Goal: Information Seeking & Learning: Check status

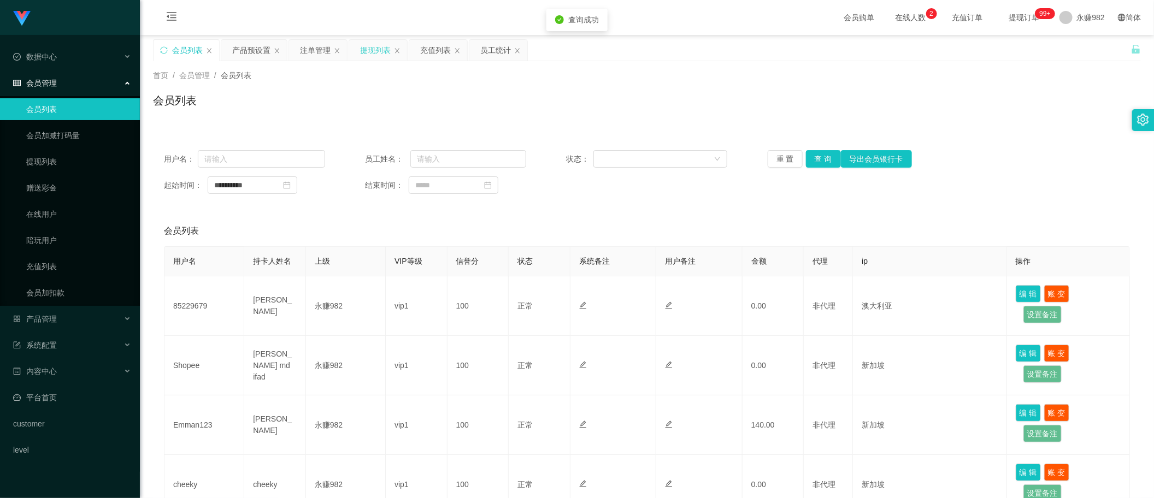
click at [389, 52] on div "提现列表" at bounding box center [375, 50] width 31 height 21
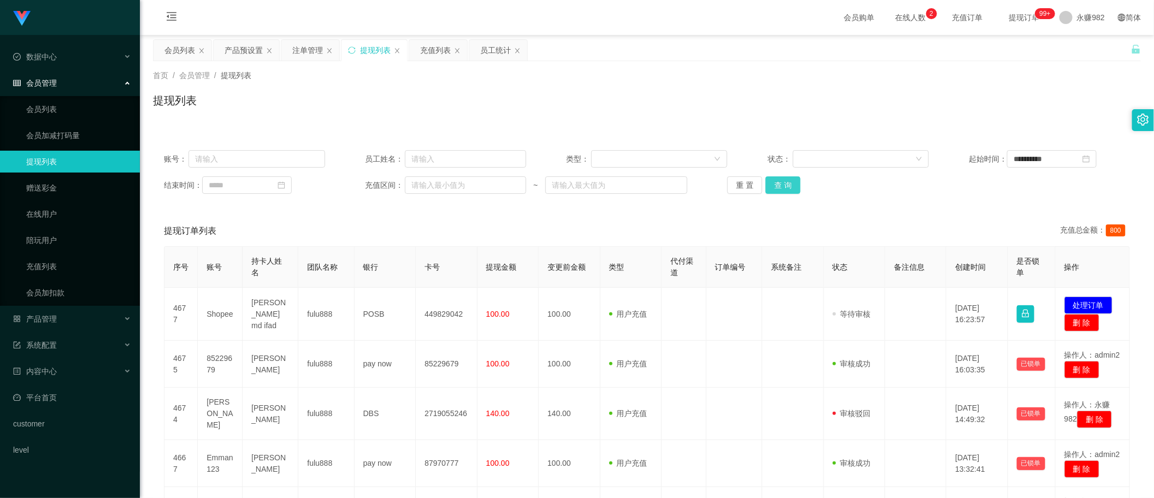
click at [788, 187] on button "查 询" at bounding box center [783, 185] width 35 height 17
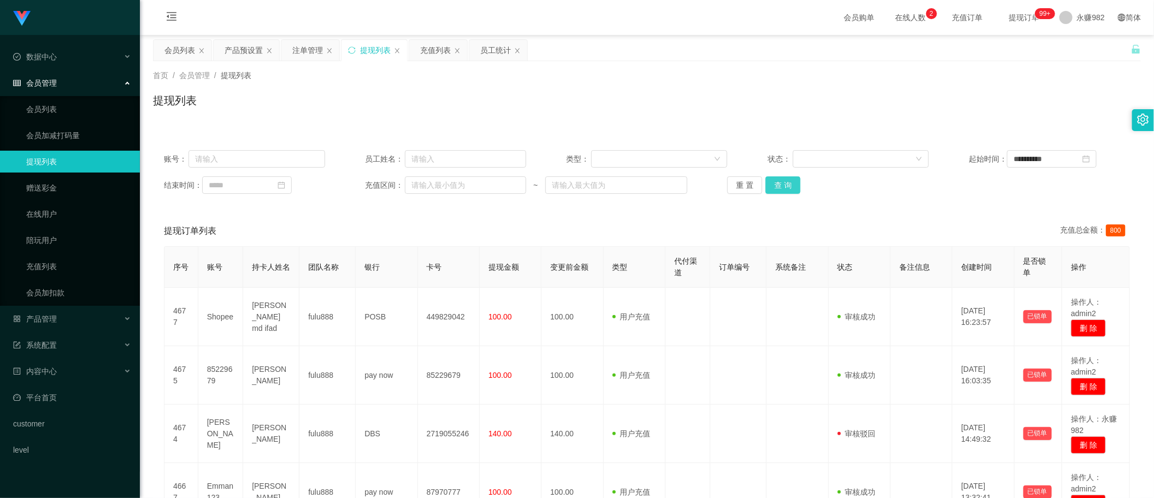
scroll to position [68, 0]
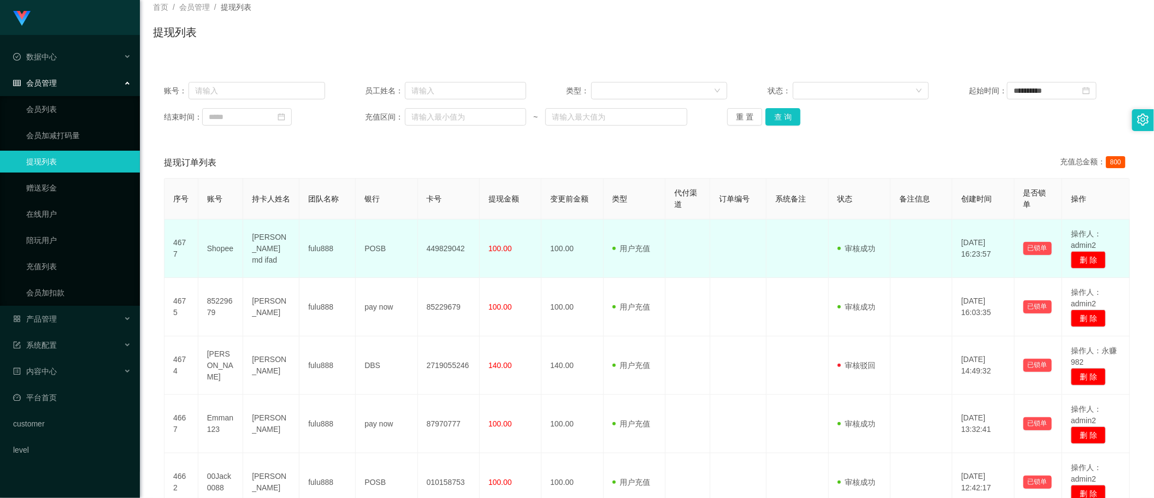
click at [514, 254] on td "100.00" at bounding box center [511, 249] width 62 height 58
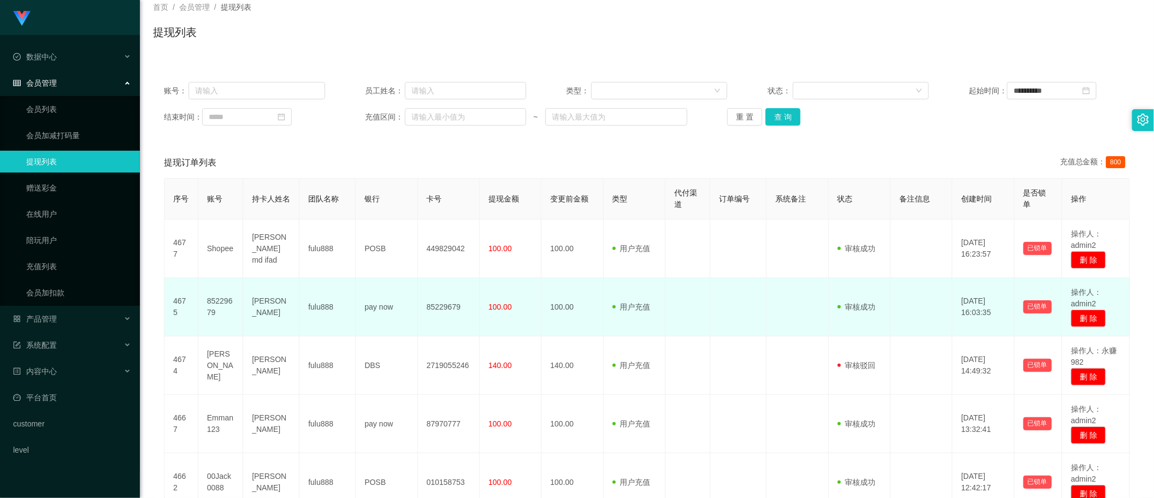
click at [504, 299] on td "100.00" at bounding box center [511, 307] width 62 height 58
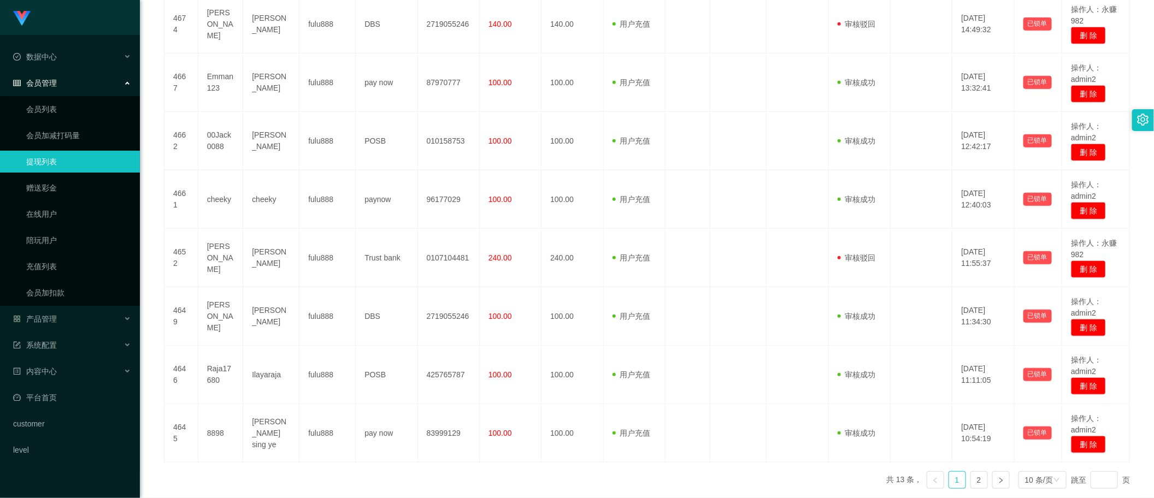
scroll to position [461, 0]
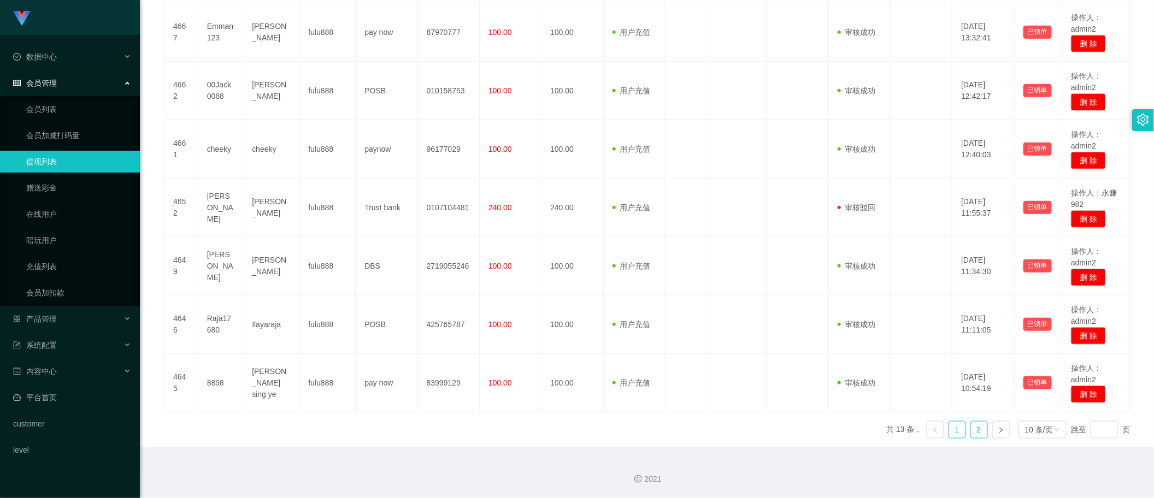
click at [971, 429] on link "2" at bounding box center [979, 430] width 16 height 16
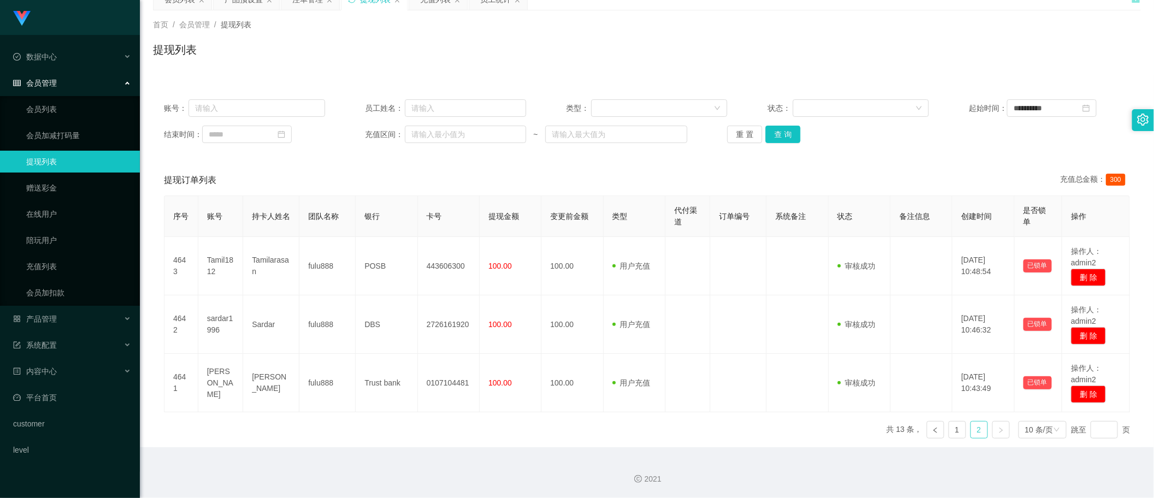
scroll to position [51, 0]
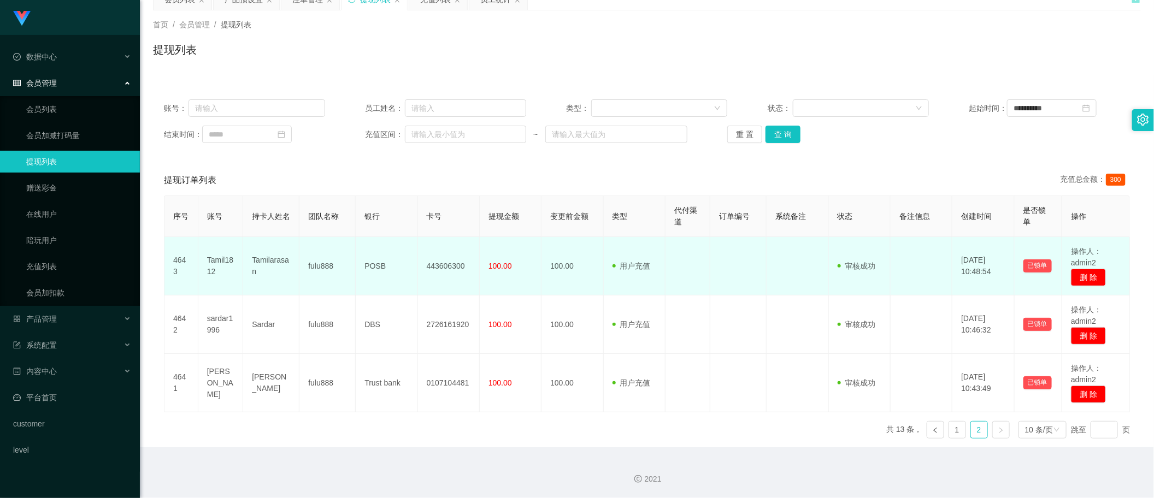
click at [500, 271] on td "100.00" at bounding box center [511, 266] width 62 height 58
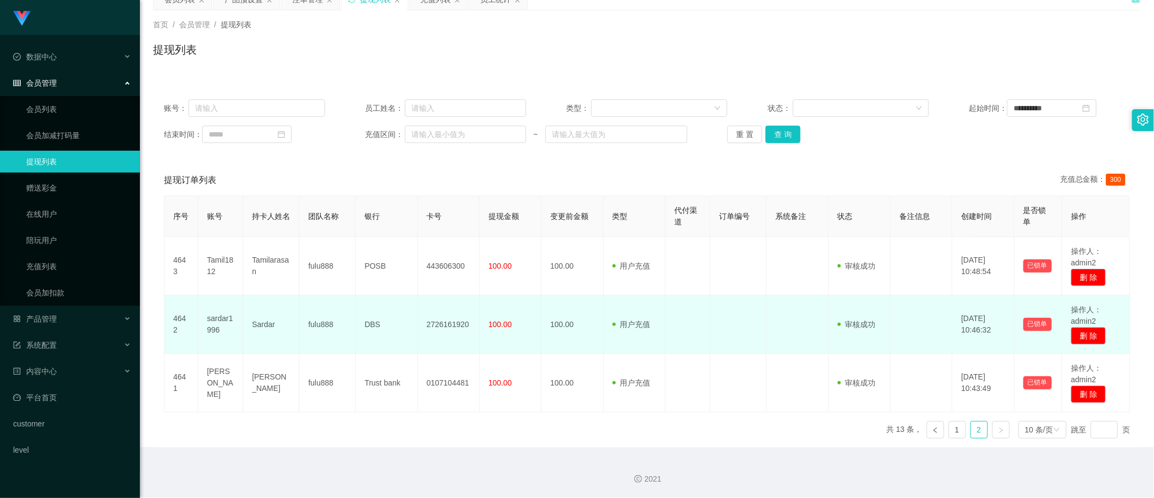
click at [503, 320] on span "100.00" at bounding box center [500, 324] width 23 height 9
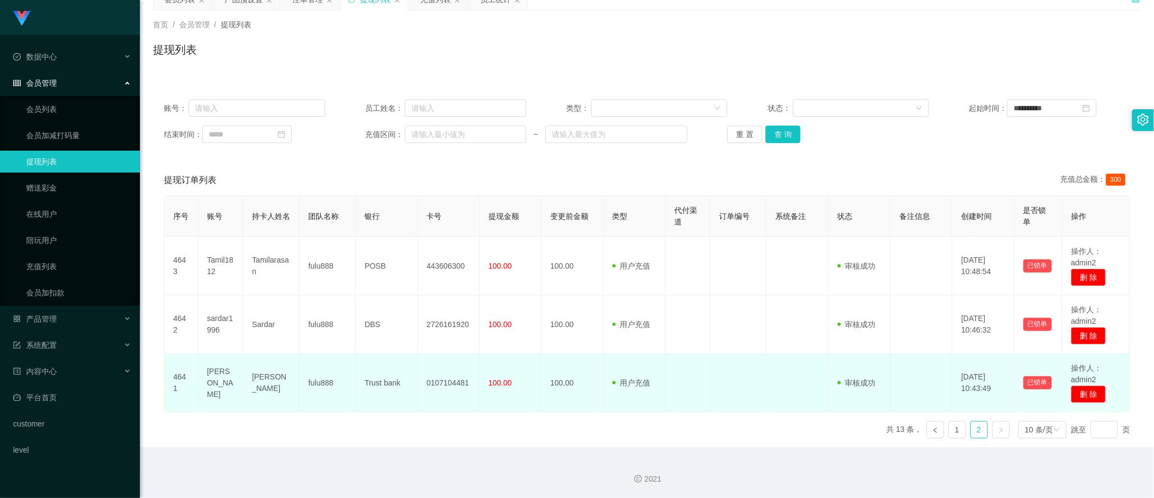
click at [496, 397] on td "100.00" at bounding box center [511, 383] width 62 height 58
click at [704, 372] on td at bounding box center [688, 383] width 45 height 58
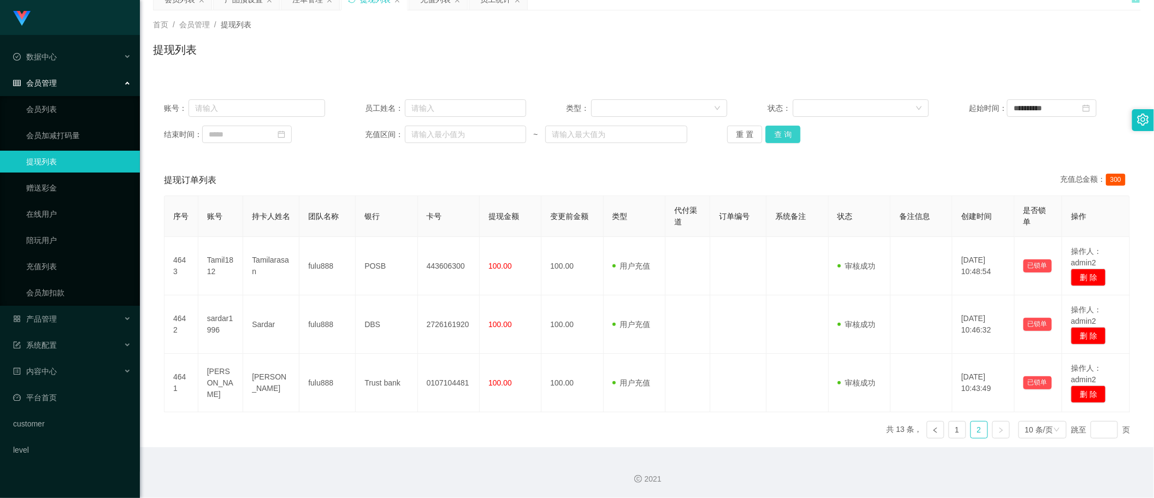
click at [788, 135] on button "查 询" at bounding box center [783, 134] width 35 height 17
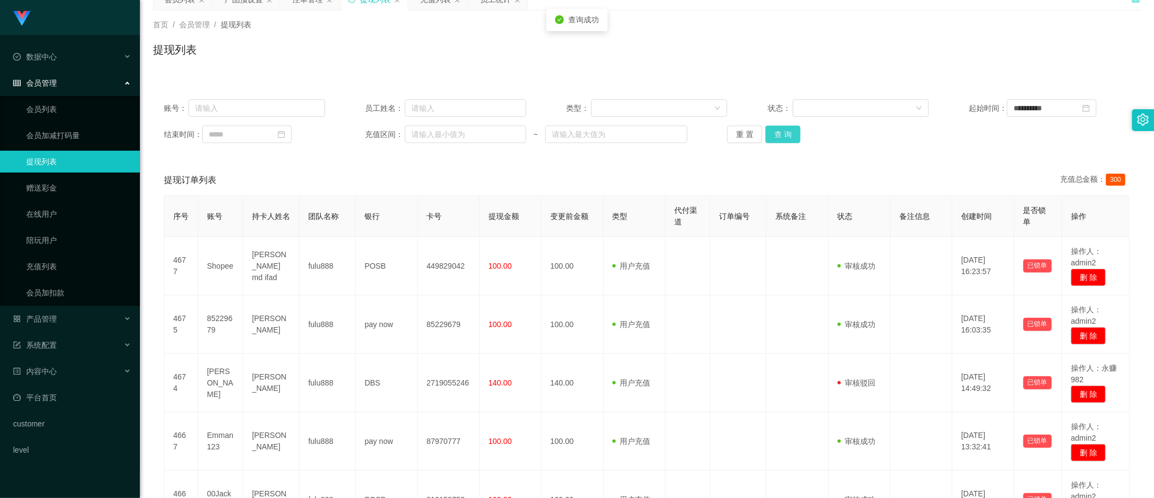
scroll to position [0, 0]
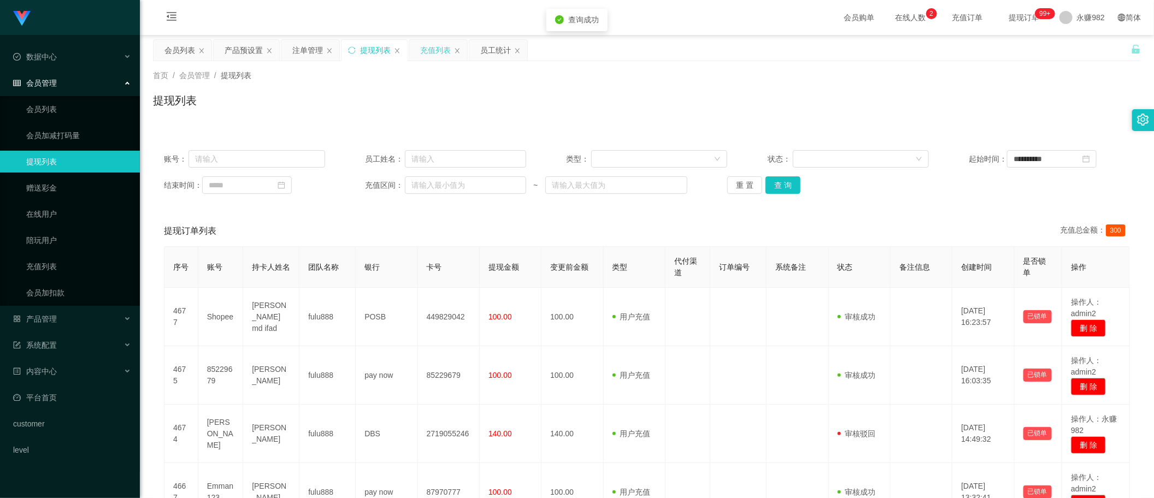
click at [435, 49] on div "充值列表" at bounding box center [435, 50] width 31 height 21
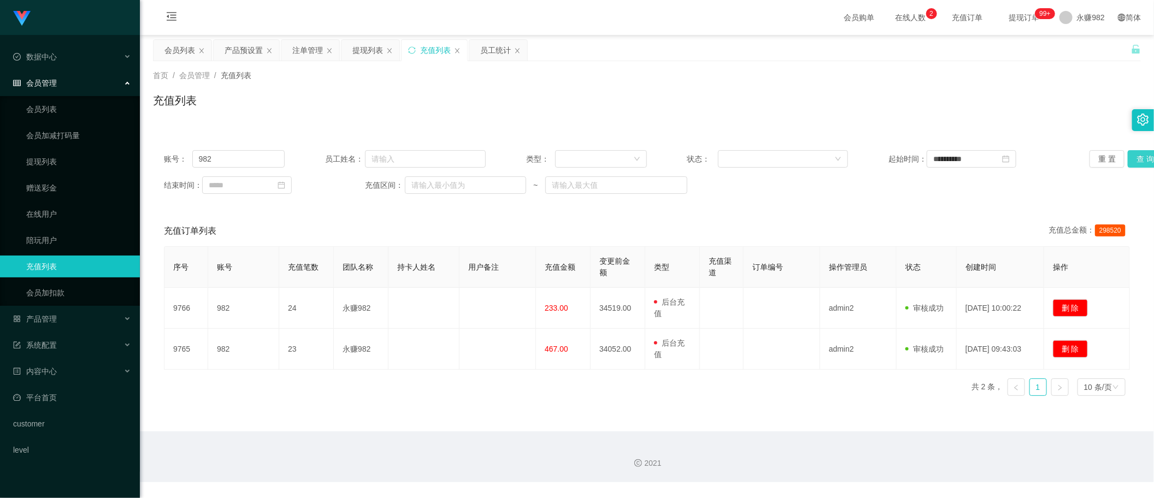
click at [1136, 160] on button "查 询" at bounding box center [1145, 158] width 35 height 17
click at [1132, 160] on button "查 询" at bounding box center [1145, 158] width 35 height 17
click at [1089, 108] on div "充值列表" at bounding box center [647, 104] width 988 height 25
click at [1136, 157] on button "查 询" at bounding box center [1145, 158] width 35 height 17
click at [492, 48] on div "员工统计" at bounding box center [495, 50] width 31 height 21
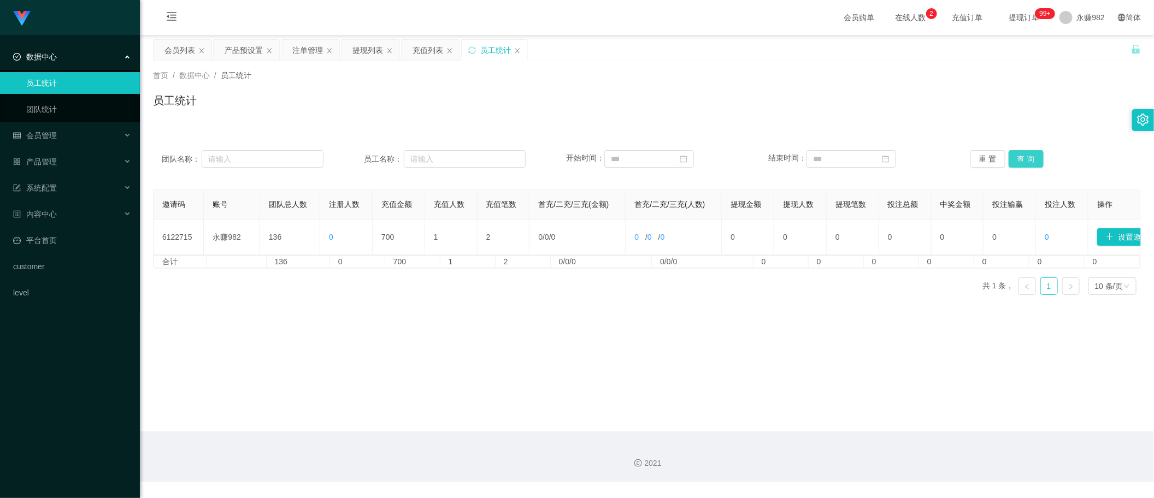
click at [1030, 150] on button "查 询" at bounding box center [1026, 158] width 35 height 17
click at [359, 45] on div "提现列表" at bounding box center [367, 50] width 31 height 21
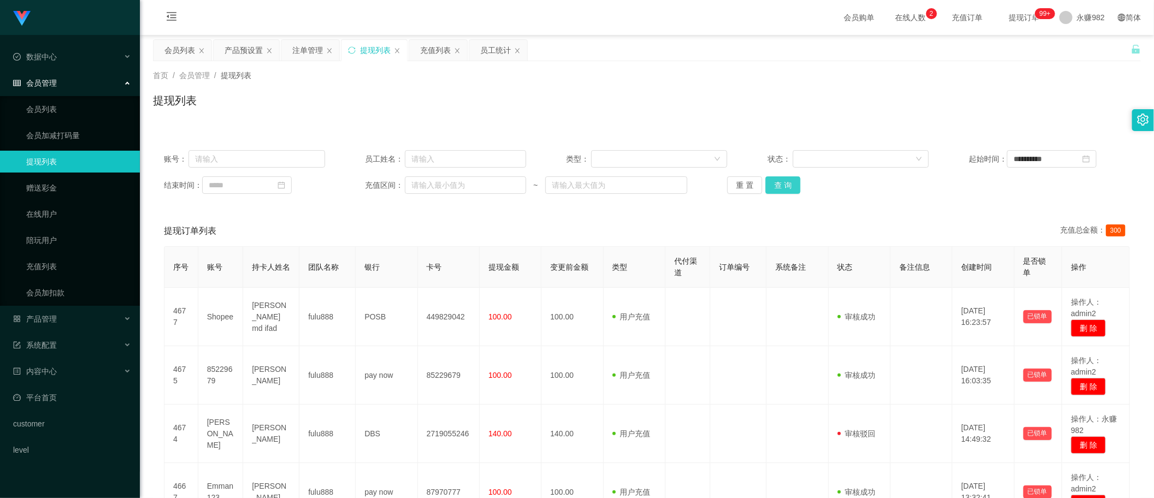
click at [791, 179] on button "查 询" at bounding box center [783, 185] width 35 height 17
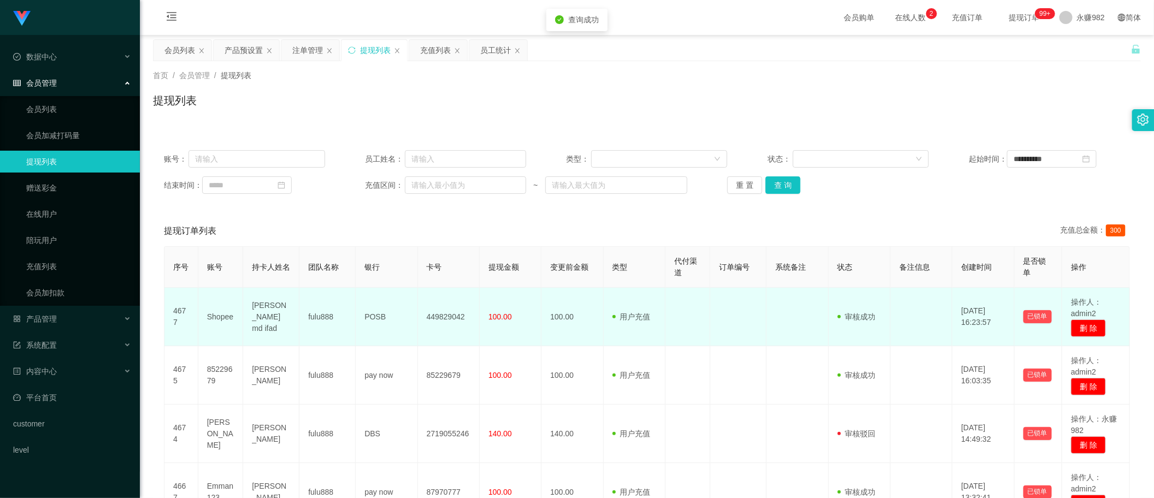
click at [865, 315] on span "审核成功" at bounding box center [857, 317] width 38 height 9
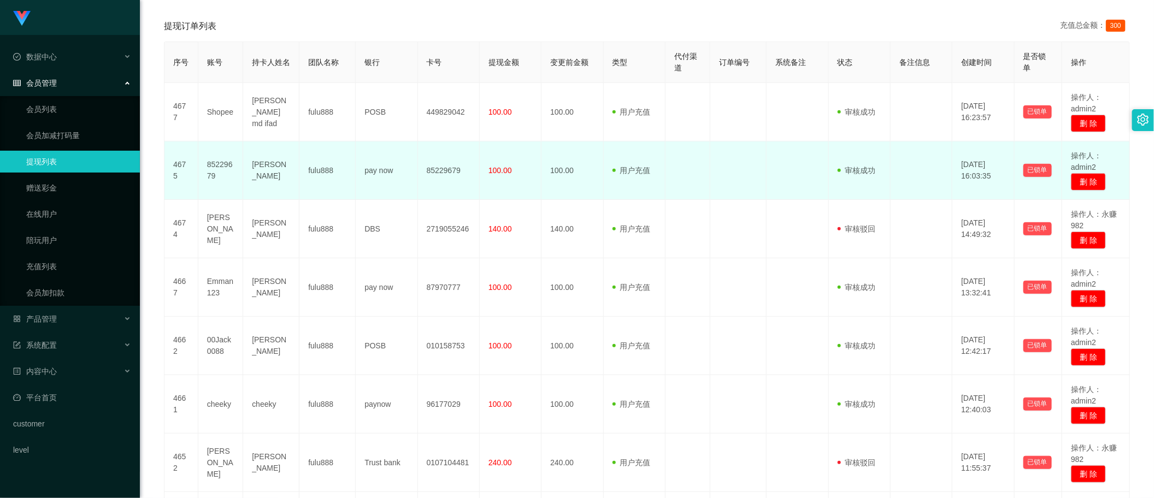
click at [854, 172] on span "审核成功" at bounding box center [857, 170] width 38 height 9
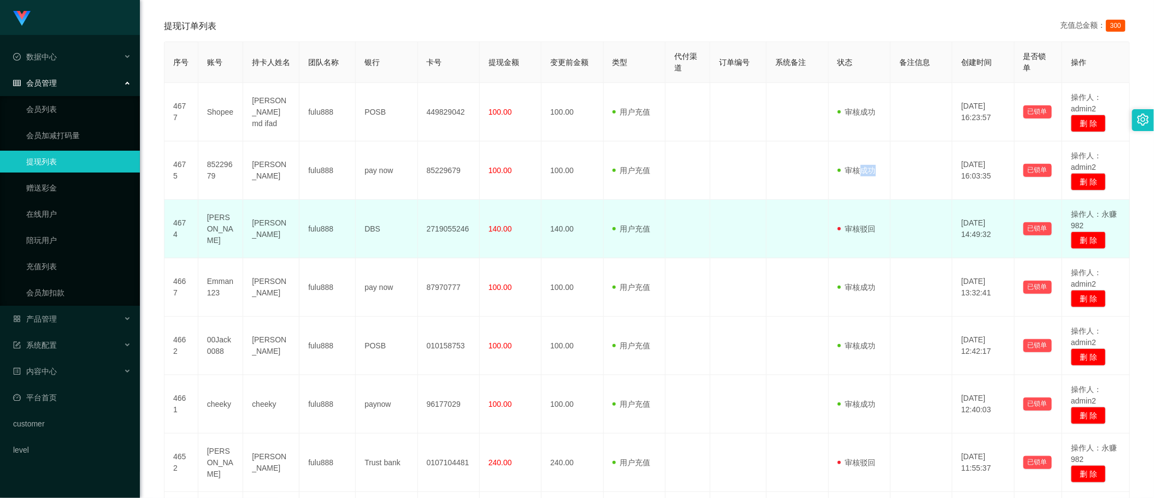
scroll to position [273, 0]
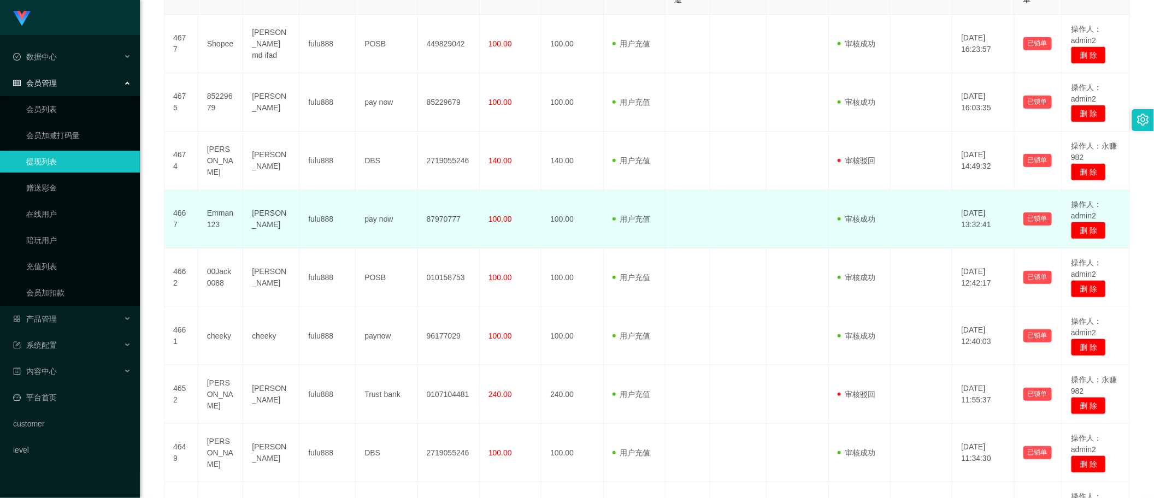
click at [854, 217] on span "审核成功" at bounding box center [857, 219] width 38 height 9
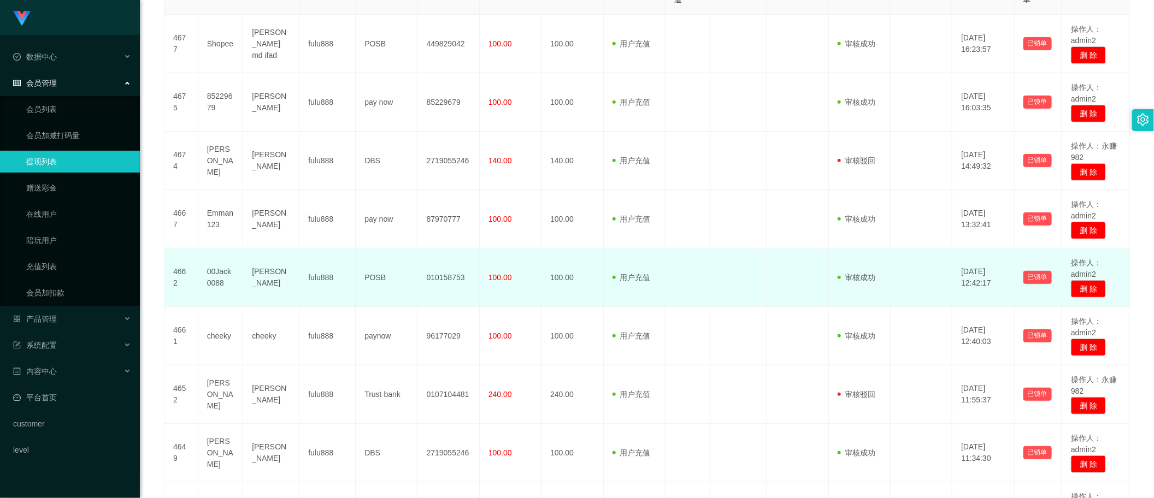
click at [846, 274] on span "审核成功" at bounding box center [857, 277] width 38 height 9
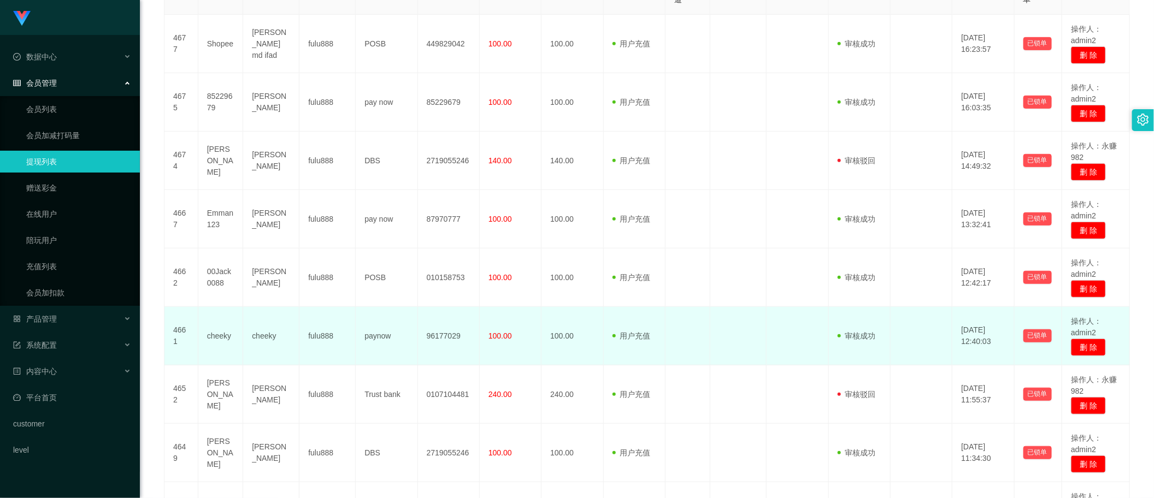
click at [851, 337] on span "审核成功" at bounding box center [857, 336] width 38 height 9
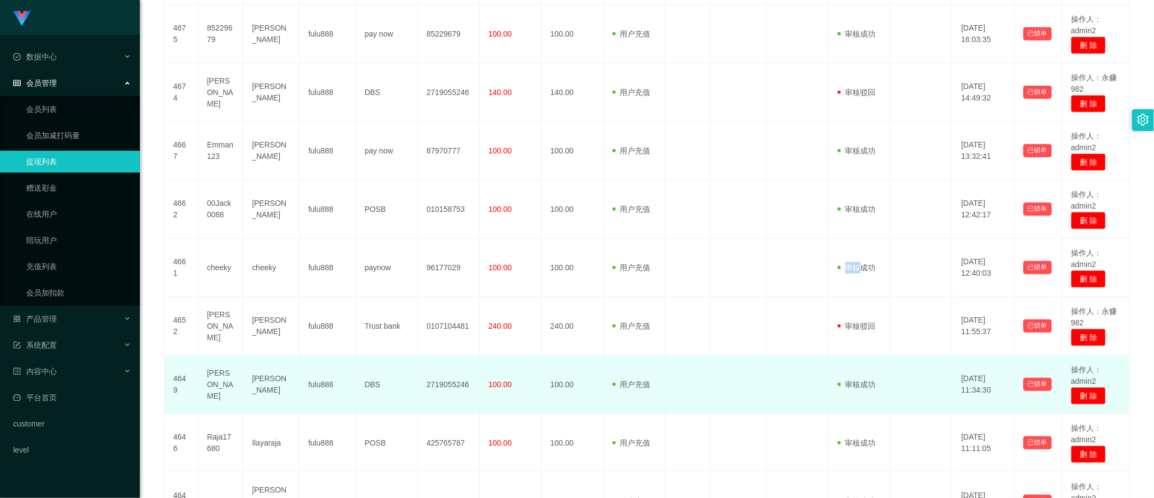
scroll to position [461, 0]
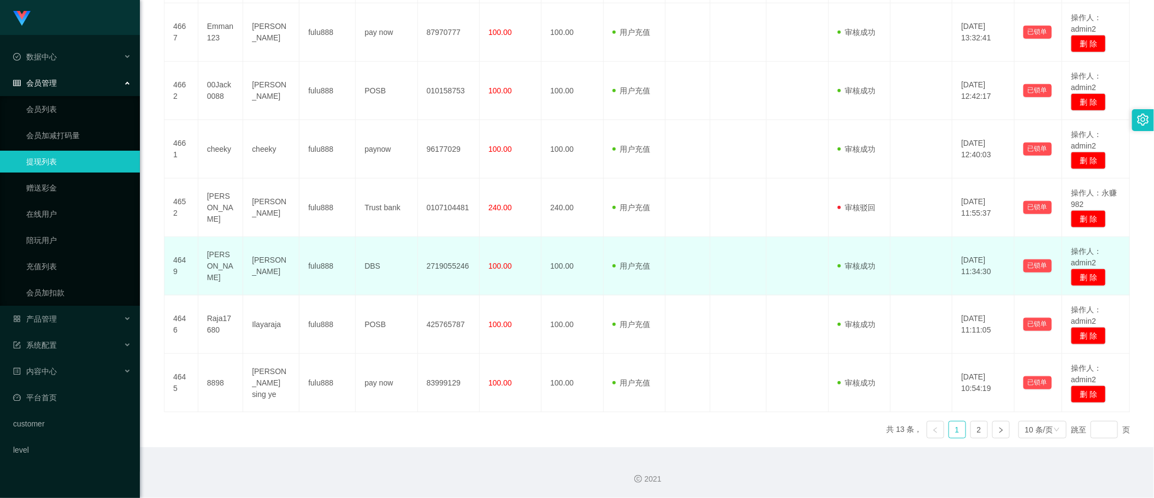
click at [853, 264] on span "审核成功" at bounding box center [857, 266] width 38 height 9
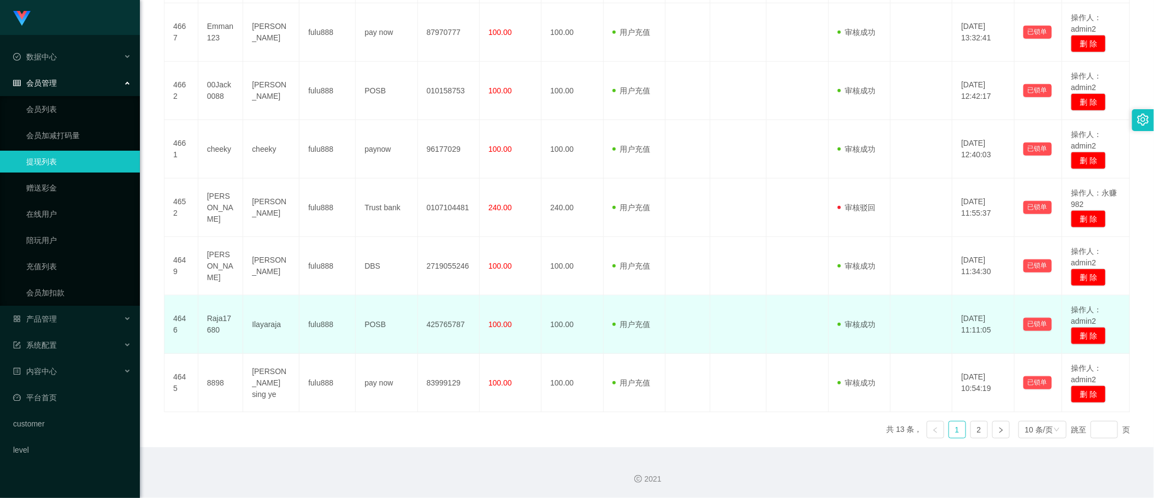
click at [853, 320] on span "审核成功" at bounding box center [857, 324] width 38 height 9
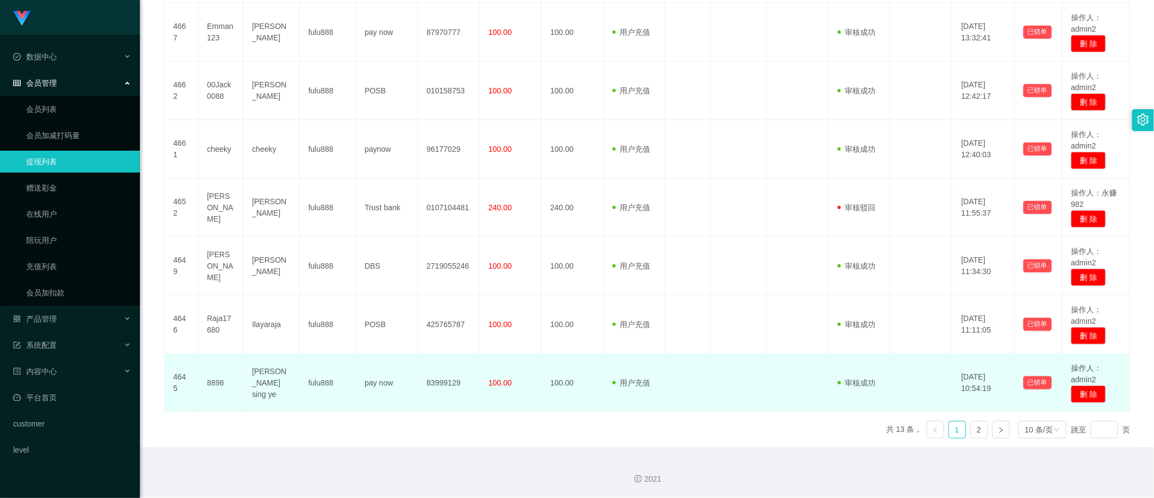
click at [853, 381] on span "审核成功" at bounding box center [857, 383] width 38 height 9
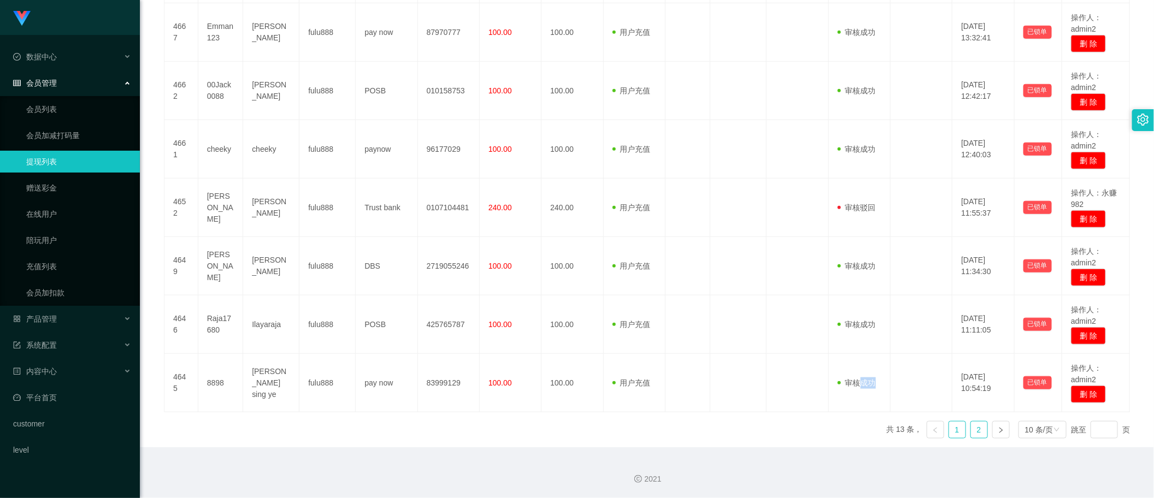
click at [971, 430] on link "2" at bounding box center [979, 430] width 16 height 16
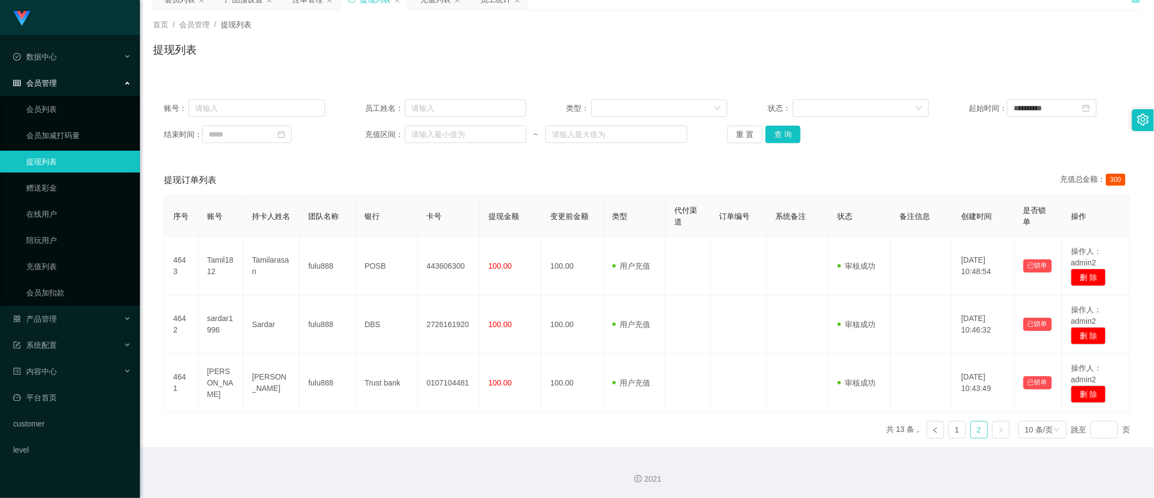
scroll to position [51, 0]
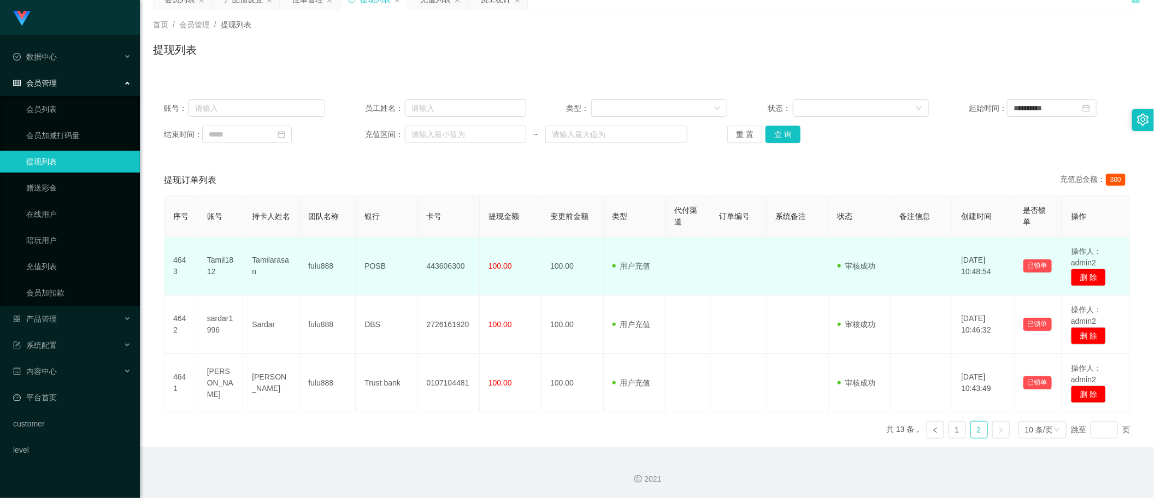
click at [849, 266] on span "审核成功" at bounding box center [857, 266] width 38 height 9
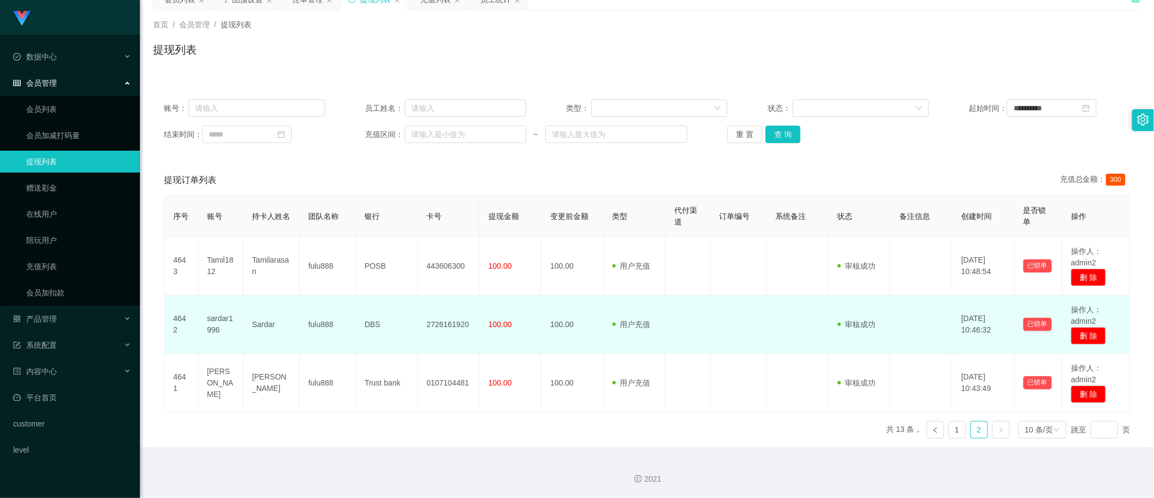
click at [861, 322] on span "审核成功" at bounding box center [857, 324] width 38 height 9
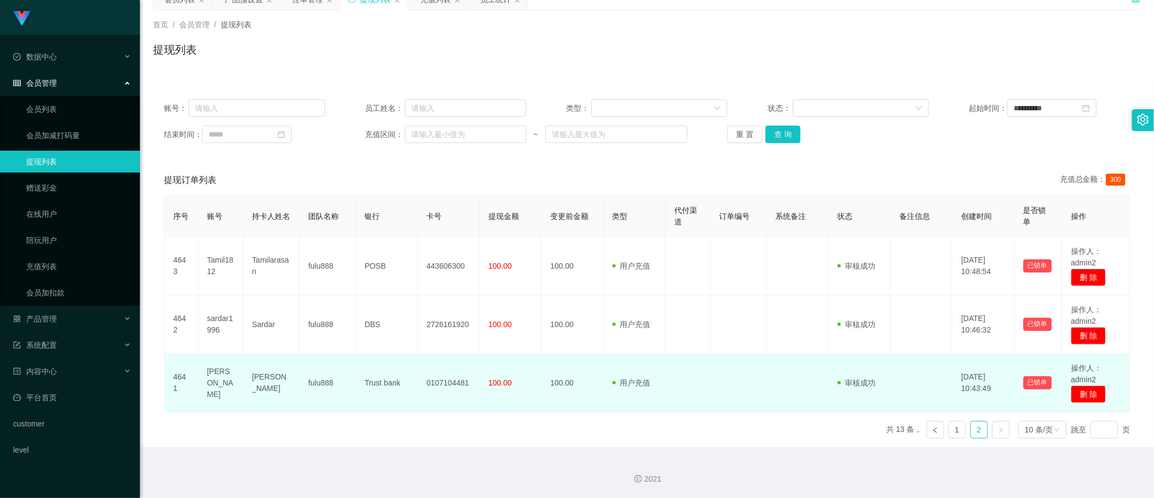
click at [860, 384] on span "审核成功" at bounding box center [857, 383] width 38 height 9
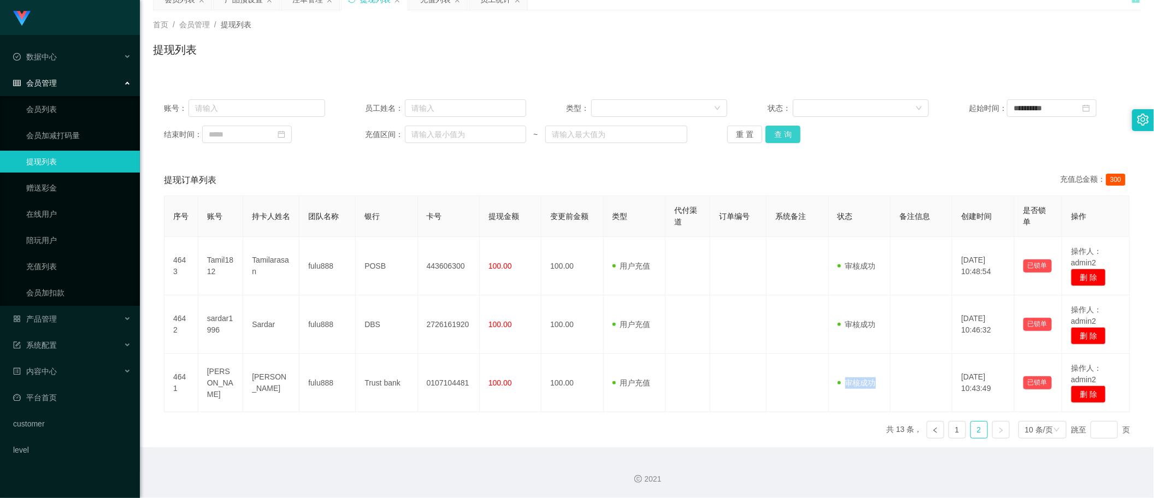
click at [785, 140] on button "查 询" at bounding box center [783, 134] width 35 height 17
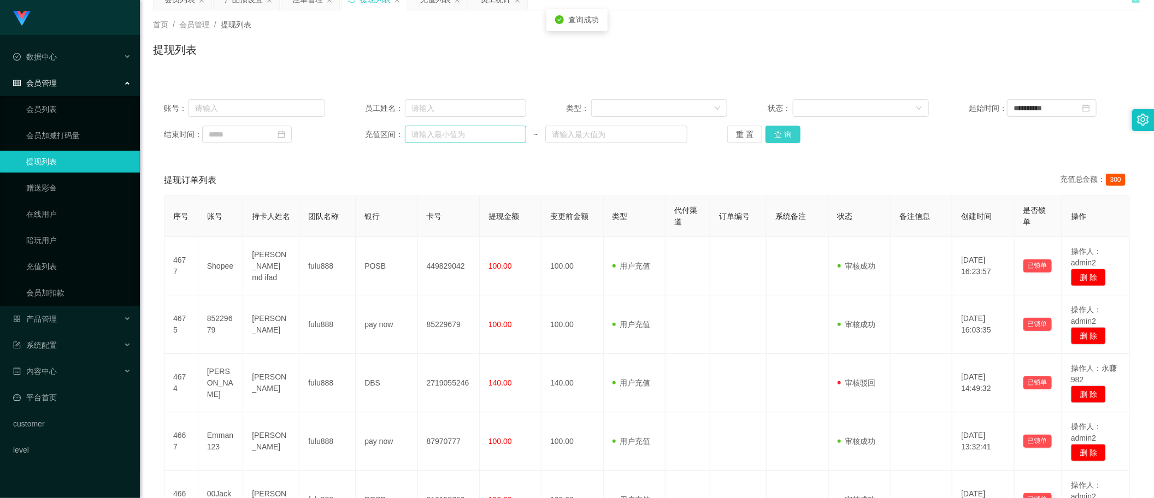
scroll to position [0, 0]
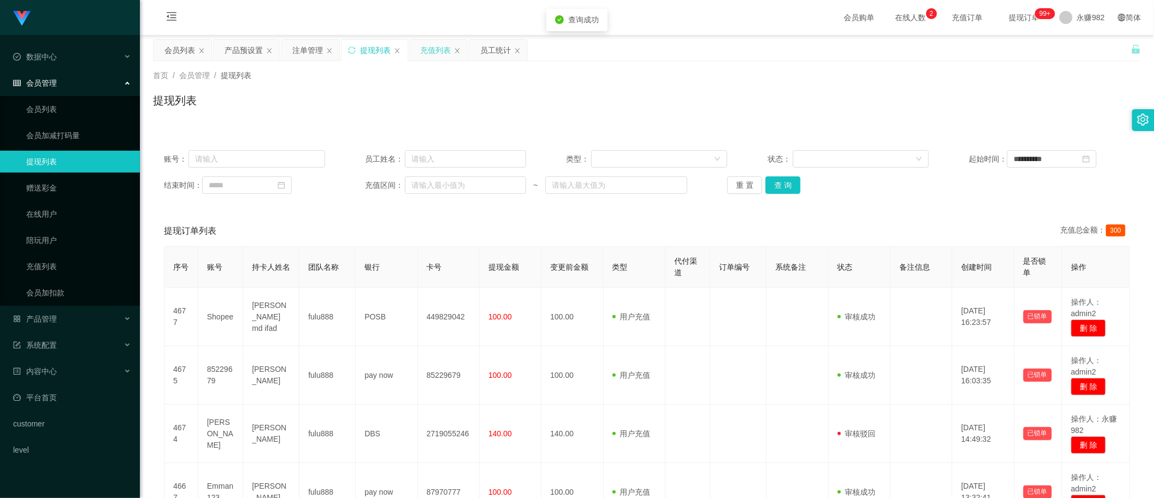
click at [433, 52] on div "充值列表" at bounding box center [435, 50] width 31 height 21
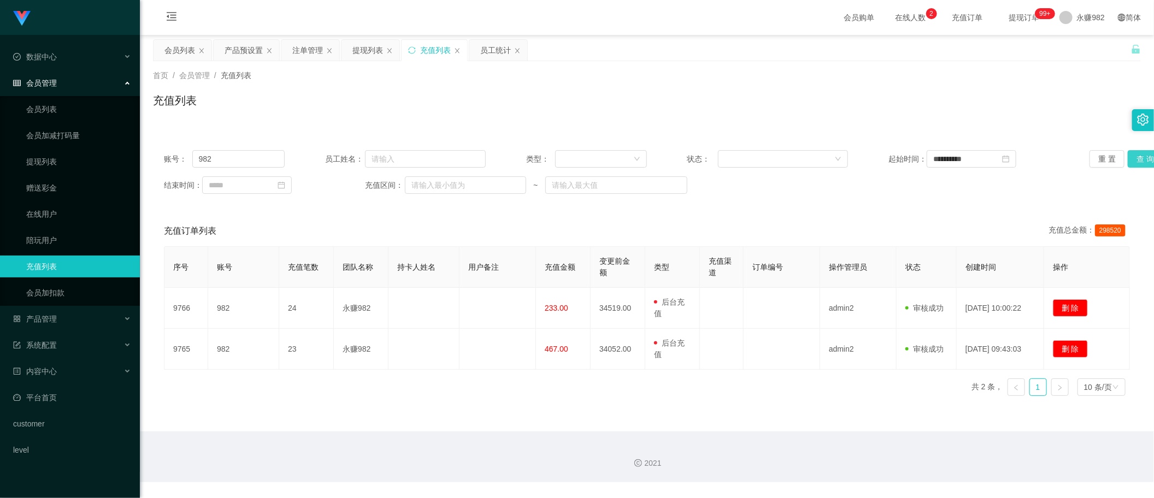
click at [1129, 159] on button "查 询" at bounding box center [1145, 158] width 35 height 17
click at [497, 61] on div "首页 / 会员管理 / 充值列表 / 充值列表" at bounding box center [647, 93] width 1014 height 65
click at [497, 47] on div "员工统计" at bounding box center [495, 50] width 31 height 21
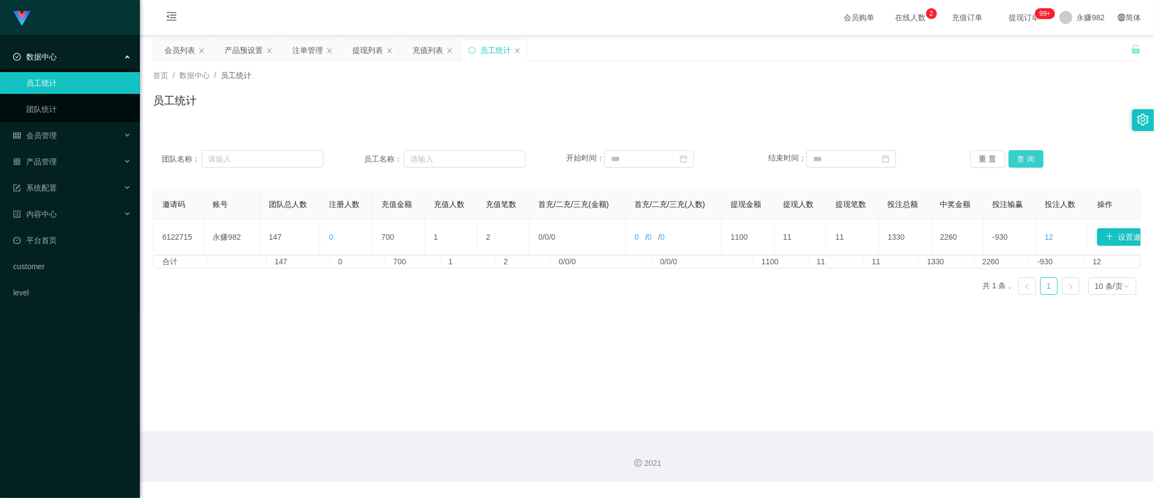
click at [1019, 153] on button "查 询" at bounding box center [1026, 158] width 35 height 17
